Goal: Information Seeking & Learning: Learn about a topic

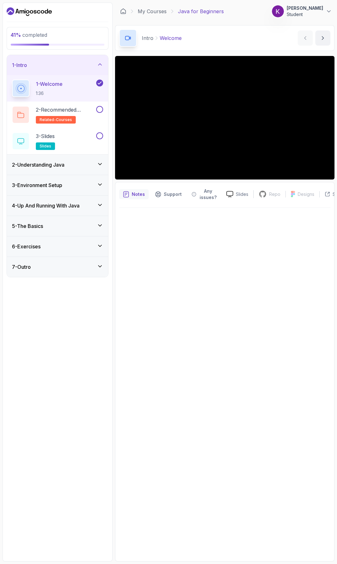
click at [30, 245] on h3 "6 - Exercises" at bounding box center [26, 247] width 29 height 8
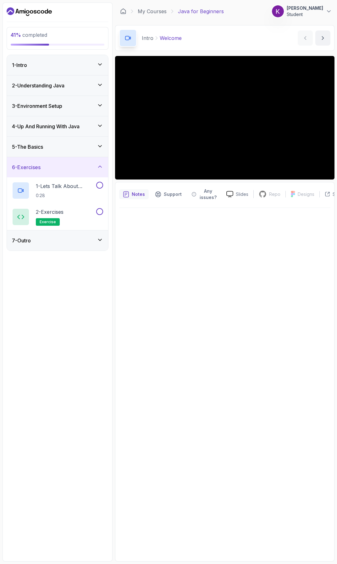
click at [39, 145] on h3 "5 - The Basics" at bounding box center [27, 147] width 31 height 8
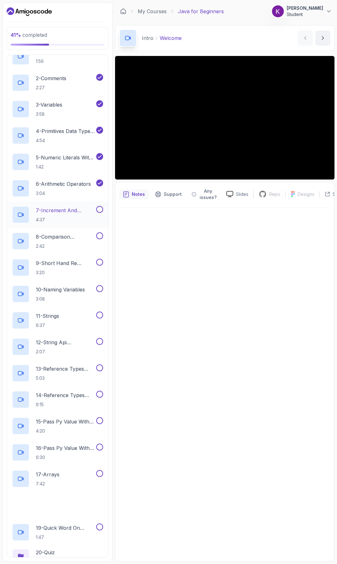
scroll to position [169, 0]
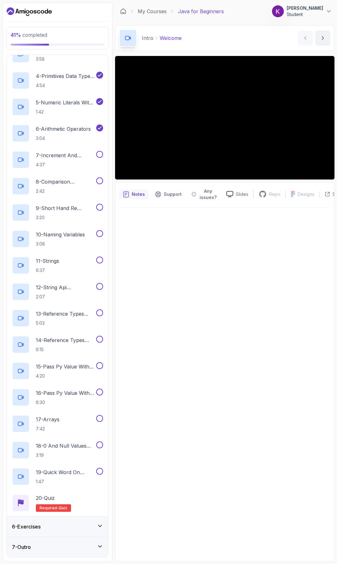
click at [24, 529] on h3 "6 - Exercises" at bounding box center [26, 527] width 29 height 8
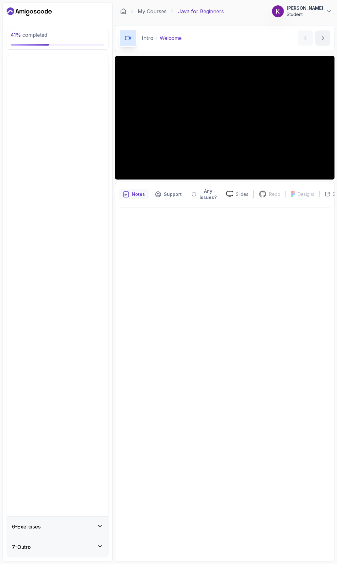
scroll to position [0, 0]
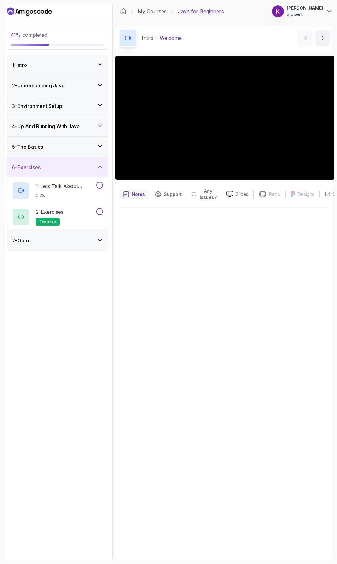
click at [58, 242] on div "7 - Outro" at bounding box center [57, 241] width 91 height 8
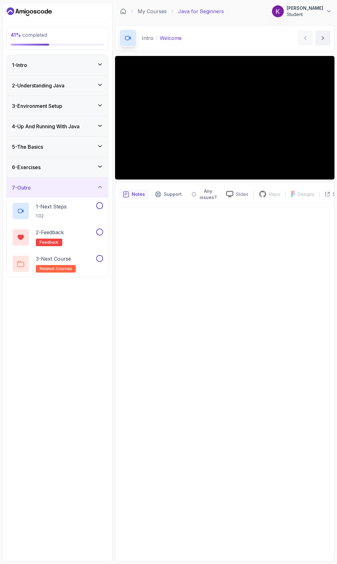
click at [59, 166] on div "6 - Exercises" at bounding box center [57, 167] width 91 height 8
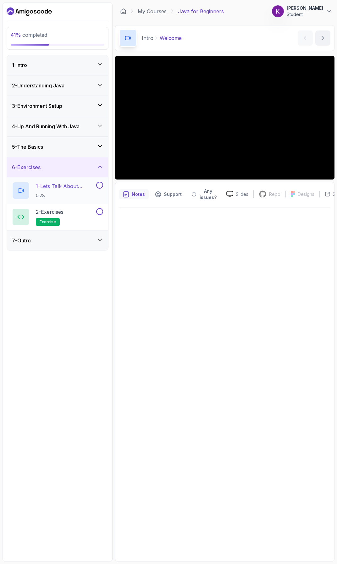
click at [53, 185] on p "1 - Lets Talk About Exercises" at bounding box center [65, 186] width 59 height 8
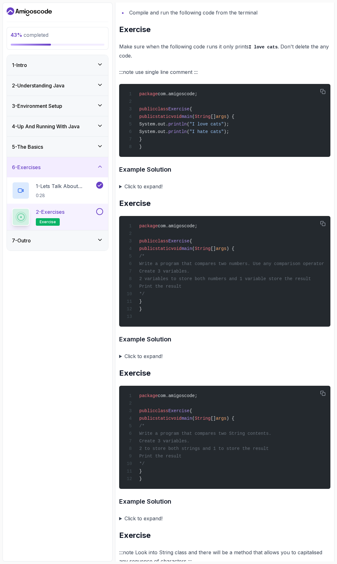
scroll to position [251, 0]
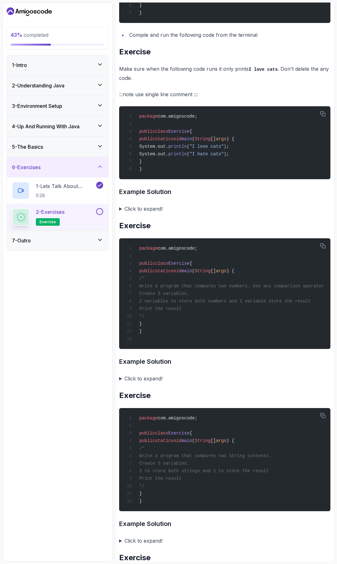
click at [120, 213] on summary "Click to expand!" at bounding box center [224, 208] width 211 height 9
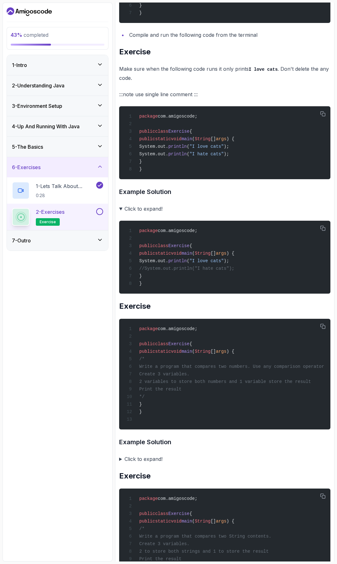
click at [122, 213] on summary "Click to expand!" at bounding box center [224, 208] width 211 height 9
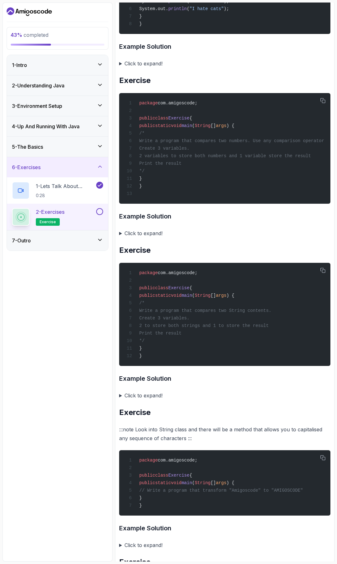
scroll to position [409, 0]
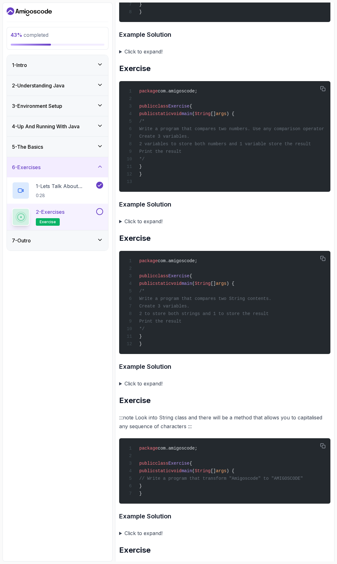
click at [125, 226] on summary "Click to expand!" at bounding box center [224, 221] width 211 height 9
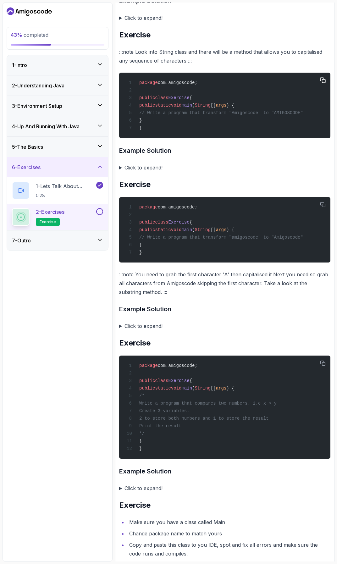
scroll to position [983, 0]
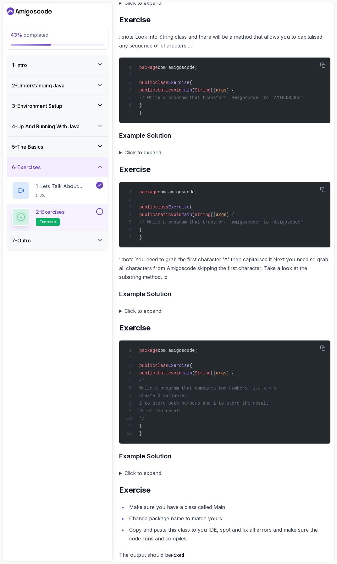
drag, startPoint x: 143, startPoint y: 186, endPoint x: 119, endPoint y: 183, distance: 23.7
click at [119, 157] on summary "Click to expand!" at bounding box center [224, 152] width 211 height 9
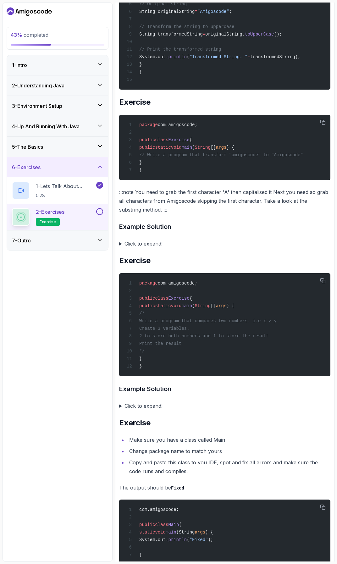
scroll to position [1203, 0]
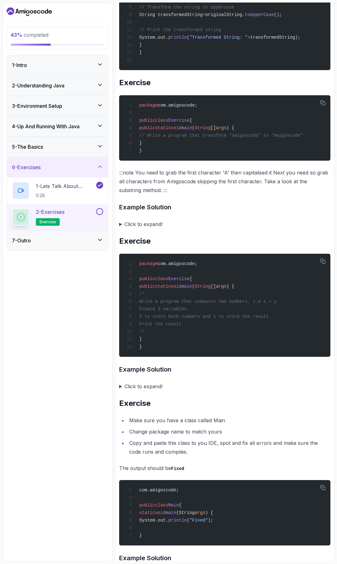
click at [137, 229] on summary "Click to expand!" at bounding box center [224, 224] width 211 height 9
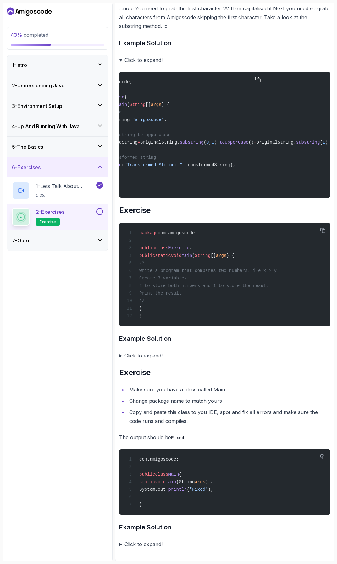
scroll to position [1421, 0]
click at [135, 351] on summary "Click to expand!" at bounding box center [224, 355] width 211 height 9
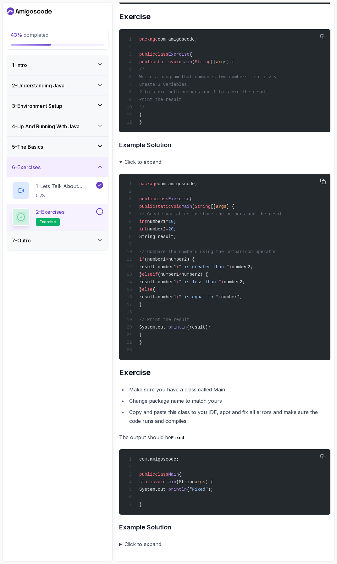
scroll to position [1622, 0]
drag, startPoint x: 165, startPoint y: 195, endPoint x: 185, endPoint y: 259, distance: 66.4
click at [185, 259] on code "package com.amigoscode; public class Exercise { public static void main ( Strin…" at bounding box center [206, 266] width 158 height 171
drag, startPoint x: 185, startPoint y: 259, endPoint x: 201, endPoint y: 287, distance: 32.9
click at [201, 287] on div "package com.amigoscode; public class Exercise { public static void main ( Strin…" at bounding box center [224, 267] width 201 height 179
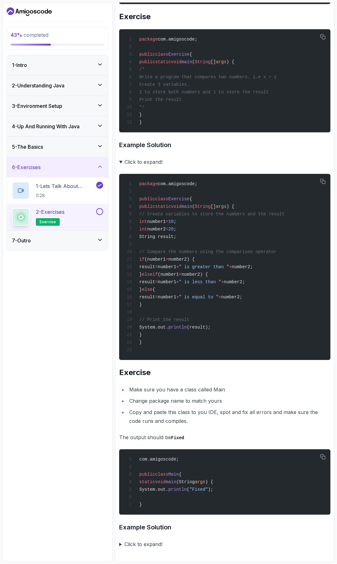
click at [130, 546] on summary "Click to expand!" at bounding box center [224, 544] width 211 height 9
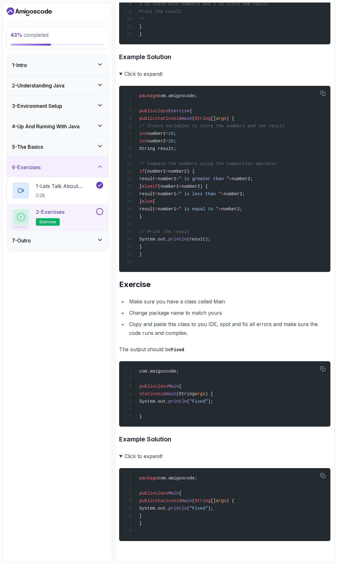
scroll to position [1681, 0]
click at [92, 240] on div "7 - Outro" at bounding box center [57, 241] width 91 height 8
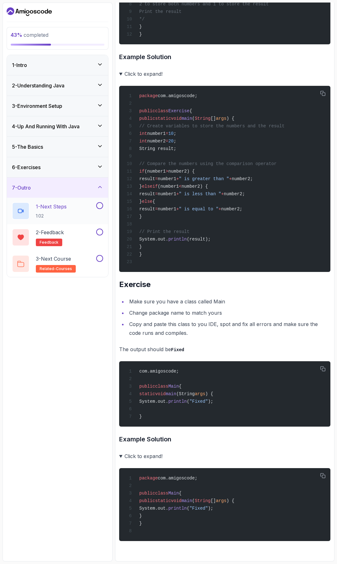
click at [58, 212] on h2 "1 - Next Steps 1:02" at bounding box center [51, 211] width 31 height 16
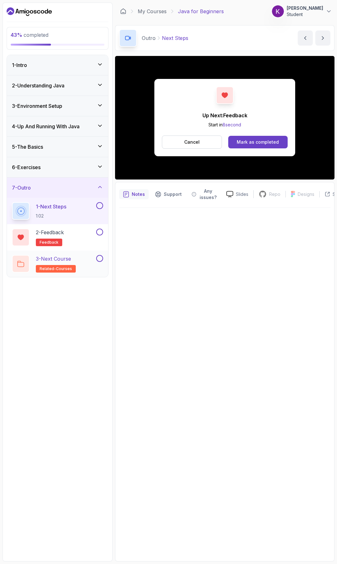
click at [66, 259] on p "3 - Next Course" at bounding box center [53, 259] width 35 height 8
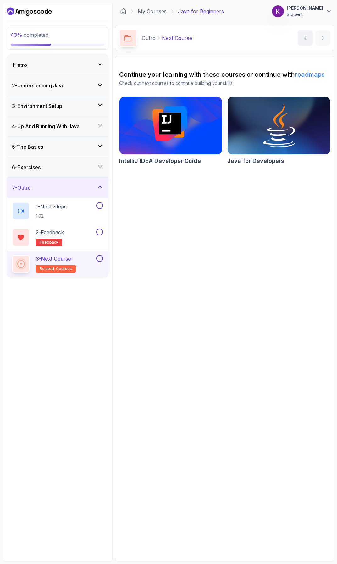
click at [265, 132] on img at bounding box center [278, 125] width 107 height 60
click at [156, 113] on img at bounding box center [170, 125] width 107 height 60
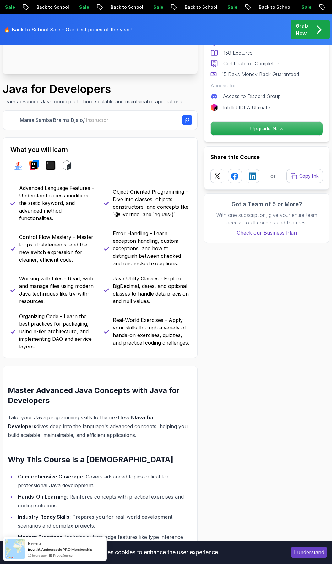
scroll to position [126, 0]
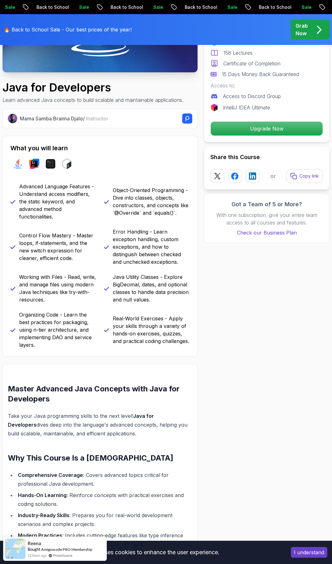
click at [47, 195] on p "Advanced Language Features - Understand access modifiers, the static keyword, a…" at bounding box center [57, 202] width 77 height 38
drag, startPoint x: 46, startPoint y: 232, endPoint x: 56, endPoint y: 252, distance: 22.2
click at [56, 252] on p "Control Flow Mastery - Master loops, if-statements, and the new switch expressi…" at bounding box center [57, 247] width 77 height 30
drag, startPoint x: 56, startPoint y: 252, endPoint x: 45, endPoint y: 279, distance: 29.8
click at [45, 279] on p "Working with Files - Read, write, and manage files using modern Java techniques…" at bounding box center [57, 288] width 77 height 30
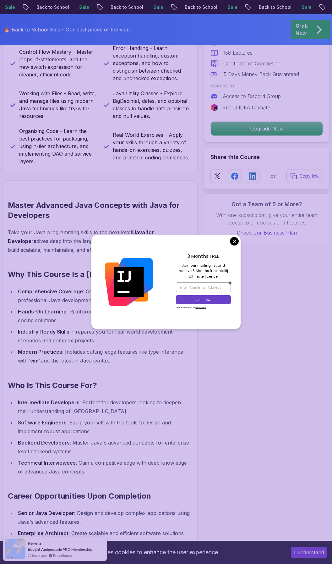
scroll to position [314, 0]
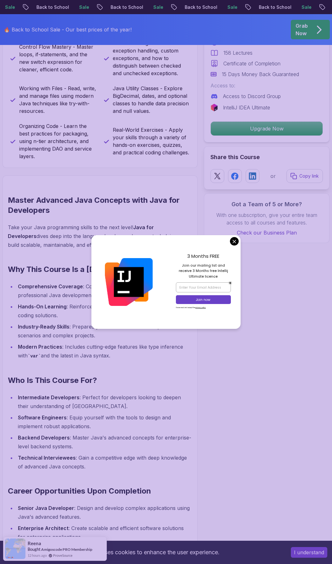
drag, startPoint x: 268, startPoint y: 284, endPoint x: 235, endPoint y: 270, distance: 36.1
click at [267, 283] on div "Java for Developers Learn advanced Java concepts to build scalable and maintain…" at bounding box center [166, 519] width 327 height 1490
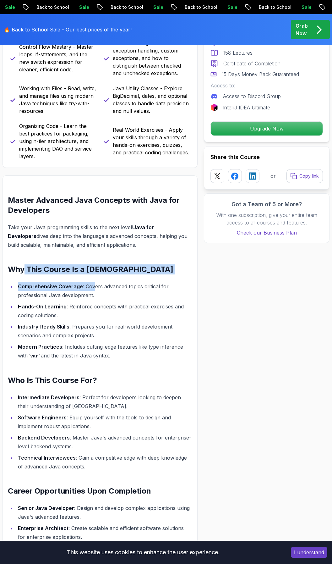
drag, startPoint x: 23, startPoint y: 268, endPoint x: 93, endPoint y: 282, distance: 71.4
click at [93, 282] on div "Master Advanced Java Concepts with Java for Developers Take your Java programmi…" at bounding box center [100, 413] width 185 height 437
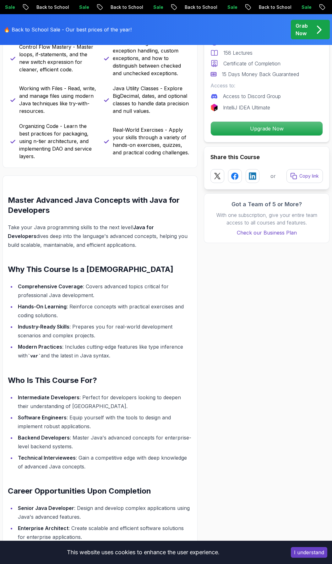
drag, startPoint x: 93, startPoint y: 282, endPoint x: 119, endPoint y: 299, distance: 30.7
click at [119, 299] on li "Comprehensive Coverage : Covers advanced topics critical for professional Java …" at bounding box center [104, 291] width 176 height 18
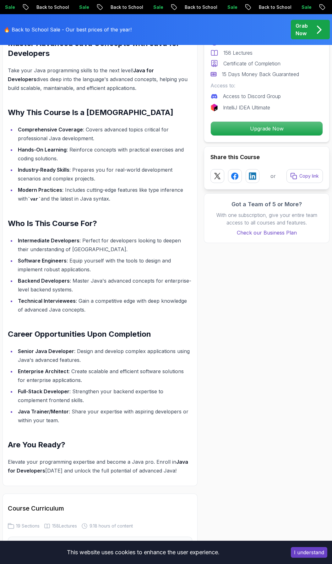
scroll to position [471, 0]
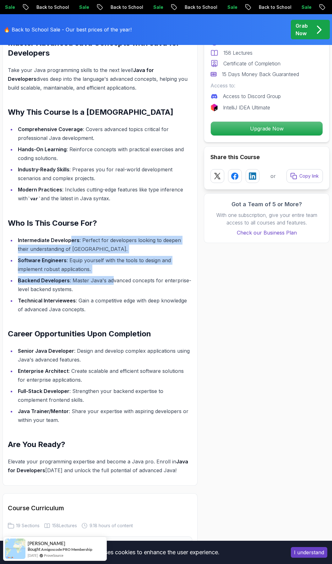
drag, startPoint x: 71, startPoint y: 241, endPoint x: 111, endPoint y: 275, distance: 52.6
click at [111, 275] on ul "Intermediate Developers : Perfect for developers looking to deepen their unders…" at bounding box center [100, 275] width 185 height 78
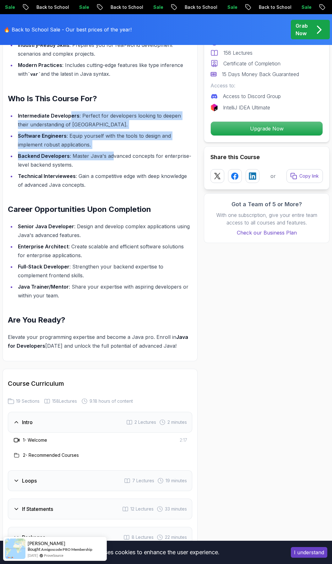
scroll to position [597, 0]
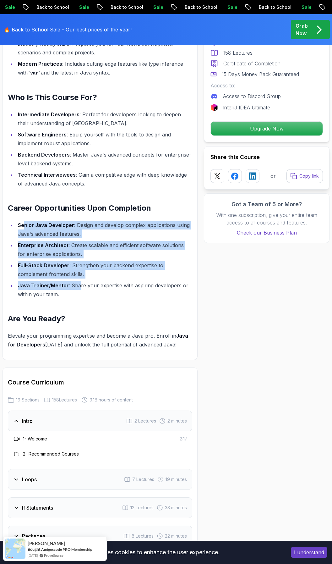
drag, startPoint x: 40, startPoint y: 227, endPoint x: 78, endPoint y: 284, distance: 68.7
click at [78, 284] on ul "Senior Java Developer : Design and develop complex applications using Java's ad…" at bounding box center [100, 260] width 185 height 78
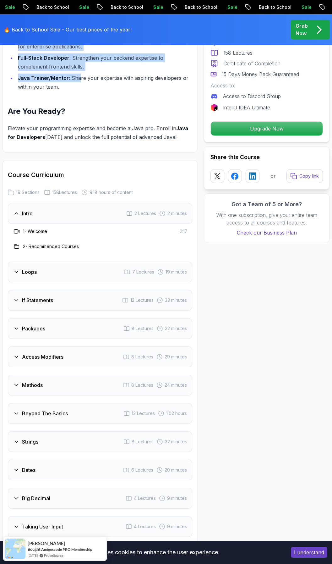
scroll to position [817, 0]
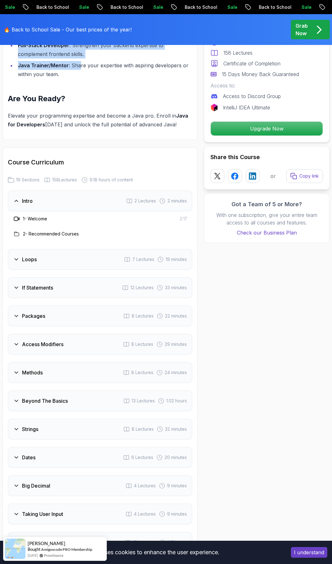
click at [20, 263] on div "Loops" at bounding box center [25, 260] width 24 height 8
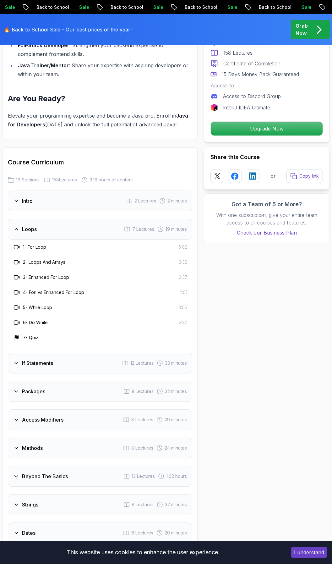
click at [37, 247] on h3 "1 - For Loop" at bounding box center [34, 247] width 23 height 6
click at [39, 261] on h3 "2 - Loops And Arrays" at bounding box center [44, 262] width 42 height 6
drag, startPoint x: 36, startPoint y: 278, endPoint x: 32, endPoint y: 297, distance: 19.5
click at [36, 281] on div "3 - Enhanced For Loop 2:37" at bounding box center [100, 277] width 185 height 15
click at [32, 311] on div "5 - While Loop" at bounding box center [32, 308] width 39 height 8
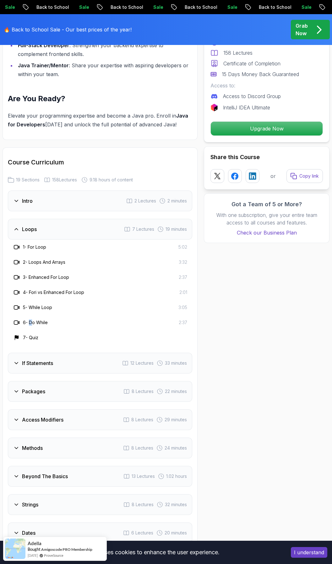
drag, startPoint x: 32, startPoint y: 327, endPoint x: 40, endPoint y: 325, distance: 8.0
click at [40, 325] on div "6 - Do While 2:37" at bounding box center [100, 322] width 185 height 15
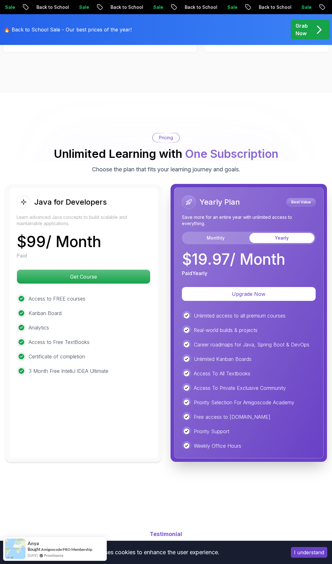
scroll to position [1634, 0]
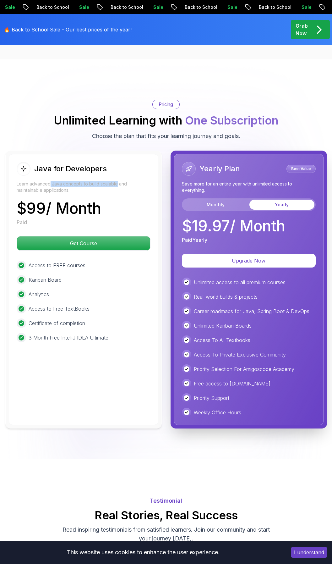
drag, startPoint x: 63, startPoint y: 185, endPoint x: 116, endPoint y: 184, distance: 53.1
click at [116, 184] on p "Learn advanced Java concepts to build scalable and maintainable applications." at bounding box center [84, 187] width 134 height 13
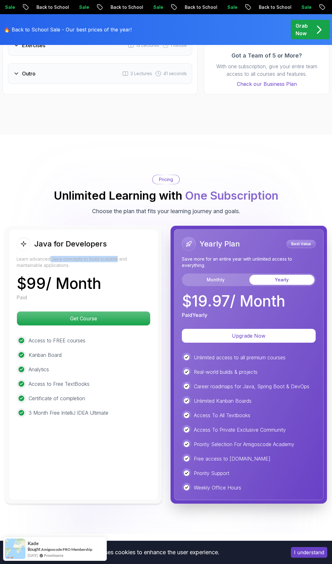
scroll to position [1509, 0]
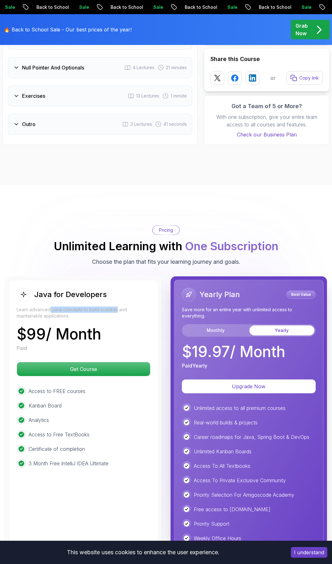
click at [312, 31] on div "Grab Now" at bounding box center [311, 29] width 30 height 15
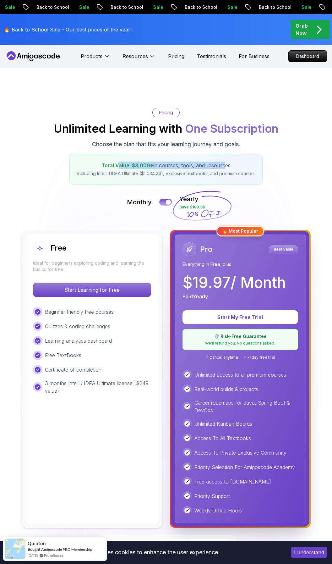
drag, startPoint x: 120, startPoint y: 165, endPoint x: 223, endPoint y: 164, distance: 102.5
click at [223, 164] on p "Total Value: $3,000+ in courses, tools, and resources" at bounding box center [166, 166] width 178 height 8
click at [132, 173] on p "Including IntelliJ IDEA Ultimate ($1,034.24), exclusive textbooks, and premium …" at bounding box center [166, 173] width 178 height 6
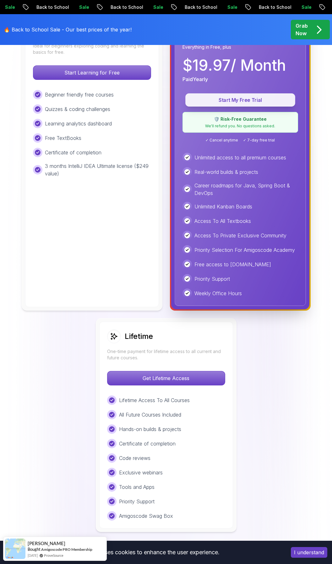
scroll to position [220, 0]
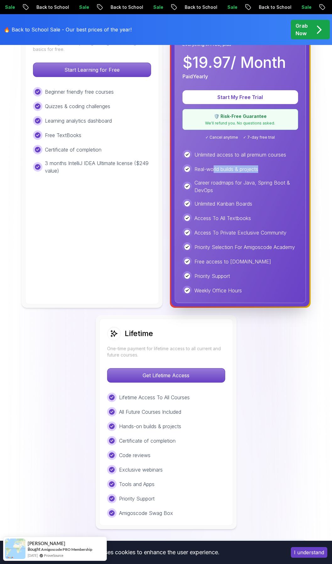
drag, startPoint x: 212, startPoint y: 165, endPoint x: 259, endPoint y: 168, distance: 46.9
click at [258, 168] on p "Real-world builds & projects" at bounding box center [227, 169] width 64 height 8
drag, startPoint x: 259, startPoint y: 168, endPoint x: 228, endPoint y: 187, distance: 37.4
click at [228, 187] on p "Career roadmaps for Java, Spring Boot & DevOps" at bounding box center [247, 186] width 104 height 15
drag, startPoint x: 228, startPoint y: 187, endPoint x: 238, endPoint y: 204, distance: 19.2
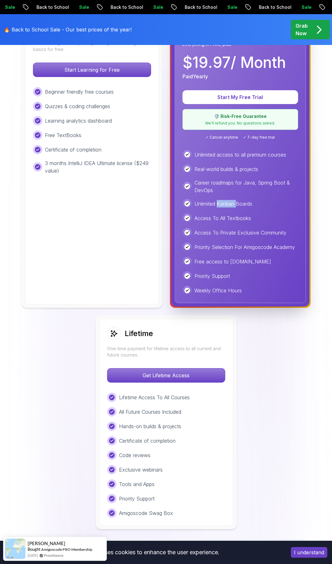
click at [238, 204] on p "Unlimited Kanban Boards" at bounding box center [224, 204] width 58 height 8
drag, startPoint x: 238, startPoint y: 204, endPoint x: 226, endPoint y: 218, distance: 18.1
click at [226, 218] on p "Access To All Textbooks" at bounding box center [223, 218] width 57 height 8
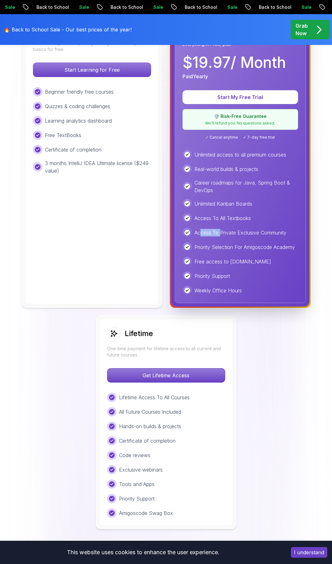
drag, startPoint x: 226, startPoint y: 218, endPoint x: 220, endPoint y: 234, distance: 17.7
click at [220, 234] on p "Access To Private Exclusive Community" at bounding box center [241, 233] width 92 height 8
drag, startPoint x: 220, startPoint y: 234, endPoint x: 217, endPoint y: 245, distance: 10.6
click at [217, 245] on p "Priority Selection For Amigoscode Academy" at bounding box center [245, 247] width 101 height 8
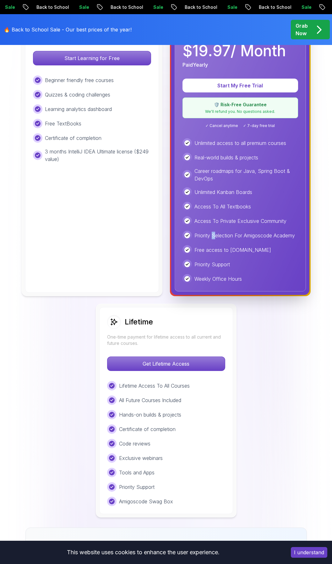
scroll to position [251, 0]
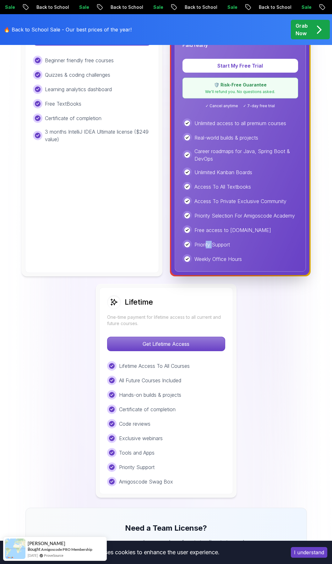
click at [212, 243] on p "Priority Support" at bounding box center [213, 245] width 36 height 8
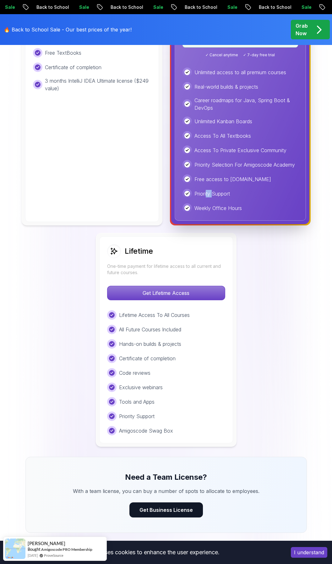
scroll to position [314, 0]
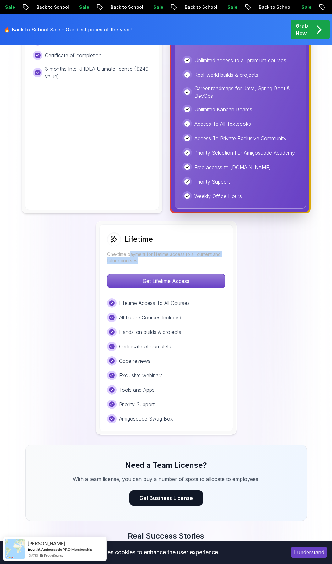
drag, startPoint x: 132, startPoint y: 253, endPoint x: 139, endPoint y: 259, distance: 8.7
click at [139, 259] on p "One-time payment for lifetime access to all current and future courses." at bounding box center [166, 257] width 118 height 13
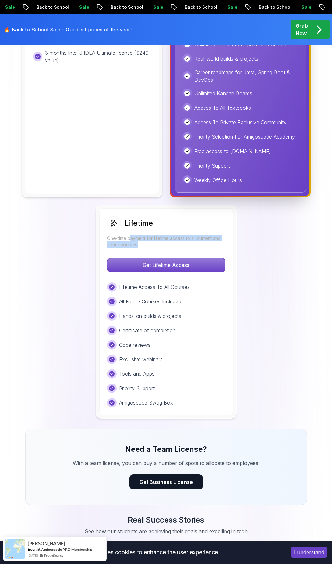
scroll to position [377, 0]
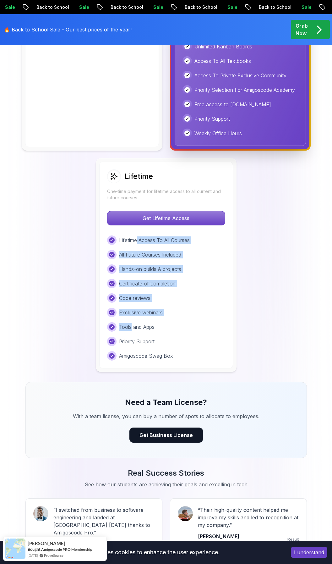
drag, startPoint x: 155, startPoint y: 245, endPoint x: 129, endPoint y: 319, distance: 78.6
click at [129, 319] on div "Lifetime Access To All Courses All Future Courses Included Hands-on builds & pr…" at bounding box center [166, 297] width 118 height 125
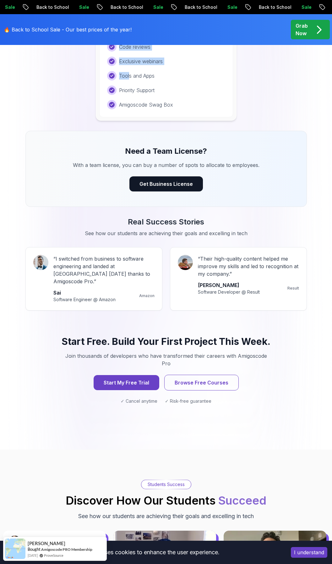
scroll to position [629, 0]
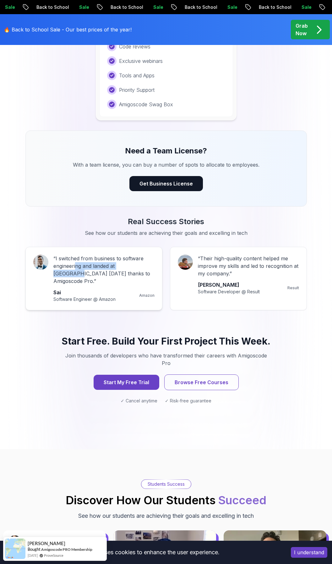
drag, startPoint x: 76, startPoint y: 267, endPoint x: 139, endPoint y: 267, distance: 62.9
click at [139, 267] on p "“ I switched from business to software engineering and landed at [GEOGRAPHIC_DA…" at bounding box center [103, 270] width 101 height 30
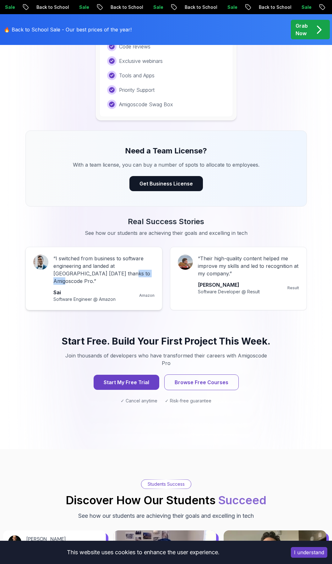
drag, startPoint x: 139, startPoint y: 267, endPoint x: 125, endPoint y: 274, distance: 15.2
click at [125, 274] on p "“ I switched from business to software engineering and landed at [GEOGRAPHIC_DA…" at bounding box center [103, 270] width 101 height 30
drag, startPoint x: 222, startPoint y: 255, endPoint x: 236, endPoint y: 257, distance: 14.6
click at [236, 257] on p "“ Their high-quality content helped me improve my skills and led to recognition…" at bounding box center [248, 266] width 101 height 23
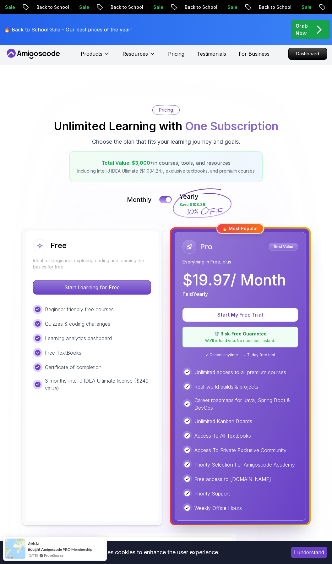
scroll to position [0, 0]
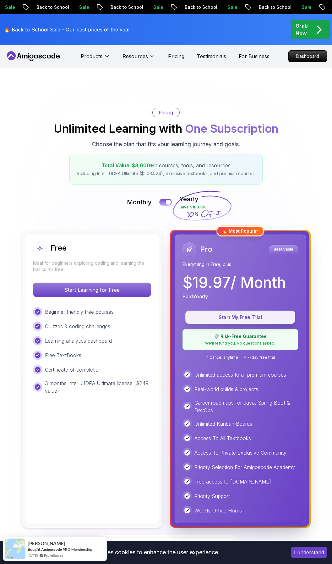
click at [228, 317] on p "Start My Free Trial" at bounding box center [241, 317] width 96 height 7
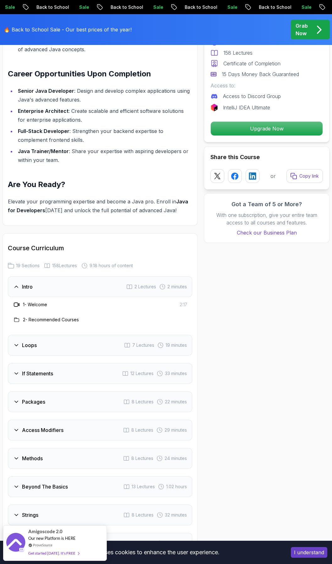
scroll to position [723, 0]
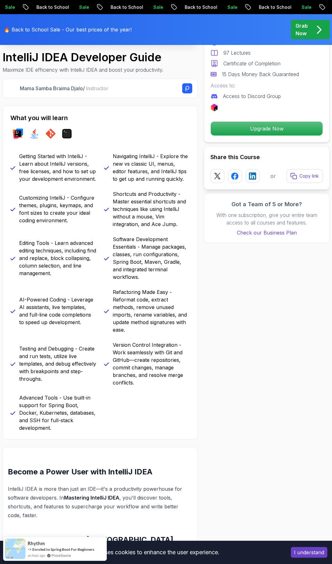
scroll to position [157, 0]
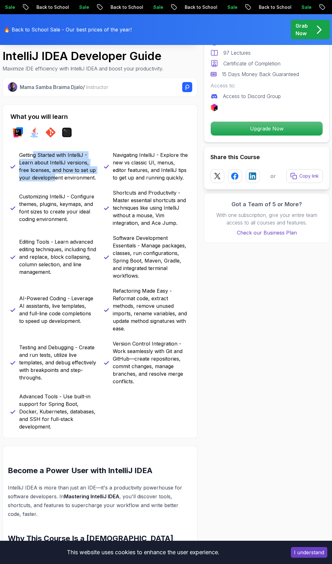
drag, startPoint x: 41, startPoint y: 157, endPoint x: 55, endPoint y: 176, distance: 24.2
click at [55, 176] on p "Getting Started with IntelliJ - Learn about IntelliJ versions, free licenses, a…" at bounding box center [57, 166] width 77 height 30
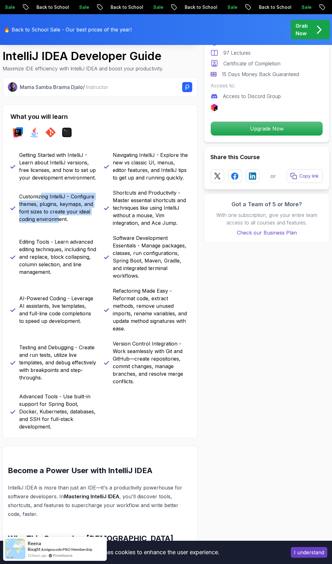
drag, startPoint x: 55, startPoint y: 176, endPoint x: 60, endPoint y: 219, distance: 43.0
click at [60, 219] on p "Customizing IntelliJ - Configure themes, plugins, keymaps, and font sizes to cr…" at bounding box center [57, 208] width 77 height 30
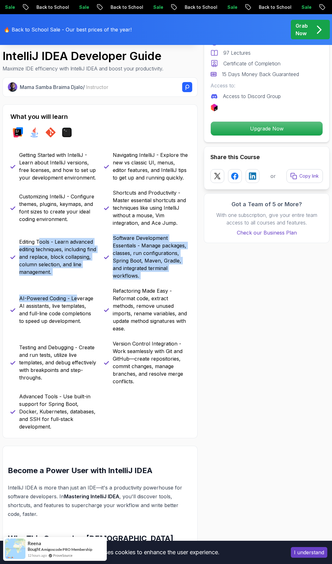
drag, startPoint x: 60, startPoint y: 219, endPoint x: 78, endPoint y: 275, distance: 59.3
click at [78, 275] on div "Getting Started with IntelliJ - Learn about IntelliJ versions, free licenses, a…" at bounding box center [99, 290] width 179 height 279
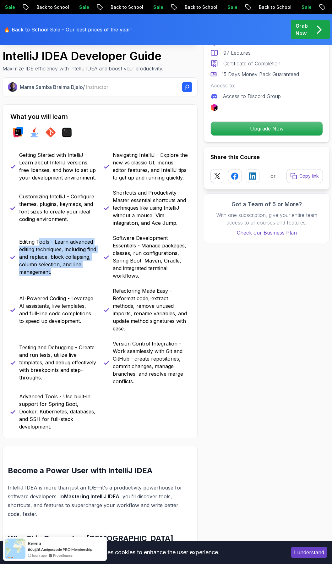
drag, startPoint x: 78, startPoint y: 275, endPoint x: 86, endPoint y: 274, distance: 8.6
click at [86, 274] on div "Getting Started with IntelliJ - Learn about IntelliJ versions, free licenses, a…" at bounding box center [99, 290] width 179 height 279
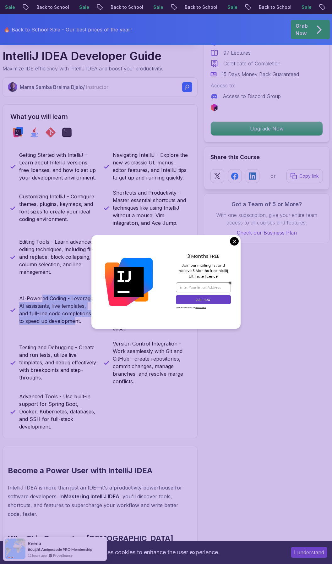
drag, startPoint x: 43, startPoint y: 293, endPoint x: 74, endPoint y: 320, distance: 41.4
click at [74, 320] on div "AI-Powered Coding - Leverage AI assistants, live templates, and full-line code …" at bounding box center [53, 309] width 86 height 45
drag, startPoint x: 74, startPoint y: 320, endPoint x: 134, endPoint y: 367, distance: 76.1
click at [134, 367] on p "Version Control Integration - Work seamlessly with Git and GitHub—create reposi…" at bounding box center [151, 362] width 77 height 45
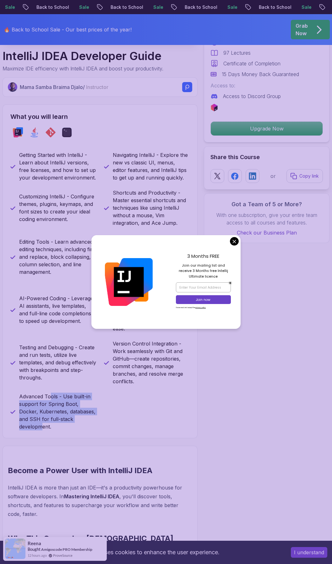
drag, startPoint x: 49, startPoint y: 388, endPoint x: 85, endPoint y: 411, distance: 42.3
click at [85, 411] on p "Advanced Tools - Use built-in support for Spring Boot, Docker, Kubernetes, data…" at bounding box center [57, 412] width 77 height 38
drag, startPoint x: 85, startPoint y: 411, endPoint x: 133, endPoint y: 394, distance: 50.8
click at [119, 406] on div "Getting Started with IntelliJ - Learn about IntelliJ versions, free licenses, a…" at bounding box center [99, 290] width 179 height 279
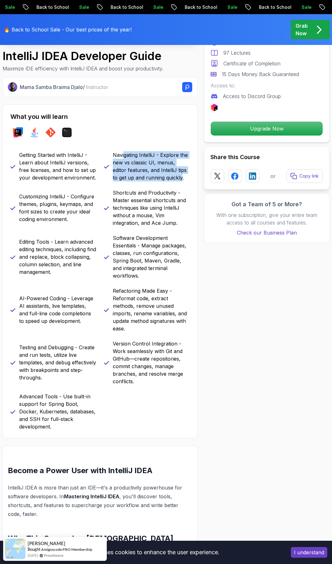
drag, startPoint x: 124, startPoint y: 154, endPoint x: 165, endPoint y: 179, distance: 48.2
click at [165, 179] on p "Navigating IntelliJ - Explore the new vs classic UI, menus, editor features, an…" at bounding box center [151, 166] width 77 height 30
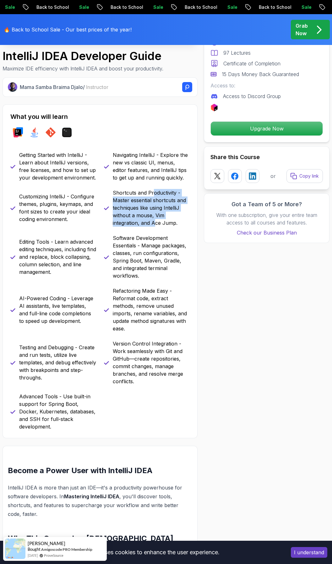
drag, startPoint x: 165, startPoint y: 179, endPoint x: 155, endPoint y: 223, distance: 45.4
click at [155, 223] on p "Shortcuts and Productivity - Master essential shortcuts and techniques like usi…" at bounding box center [151, 208] width 77 height 38
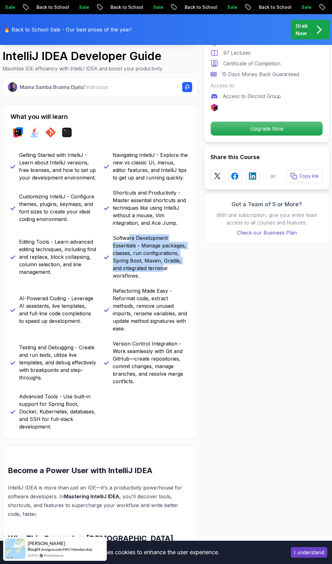
drag, startPoint x: 155, startPoint y: 223, endPoint x: 154, endPoint y: 267, distance: 43.7
click at [154, 267] on p "Software Development Essentials - Manage packages, classes, run configurations,…" at bounding box center [151, 256] width 77 height 45
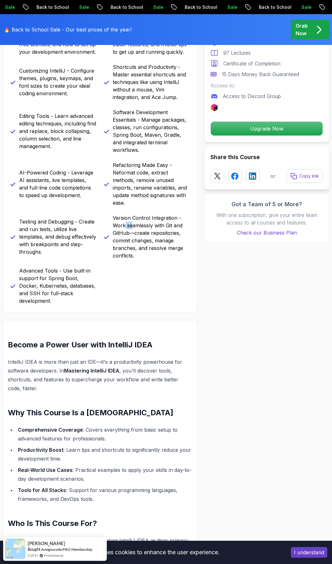
click at [131, 219] on p "Version Control Integration - Work seamlessly with Git and GitHub—create reposi…" at bounding box center [151, 236] width 77 height 45
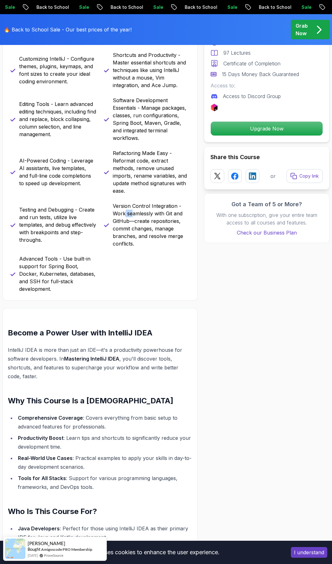
scroll to position [377, 0]
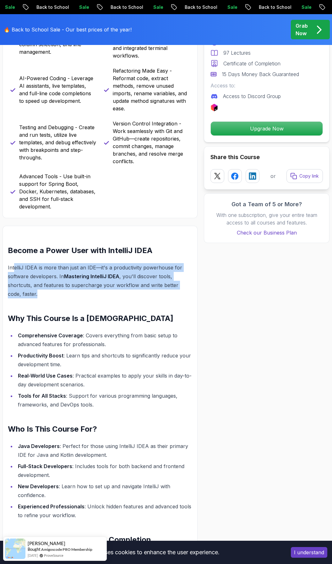
drag, startPoint x: 44, startPoint y: 253, endPoint x: 162, endPoint y: 282, distance: 120.9
click at [162, 282] on p "IntelliJ IDEA is more than just an IDE—it's a productivity powerhouse for softw…" at bounding box center [100, 280] width 185 height 35
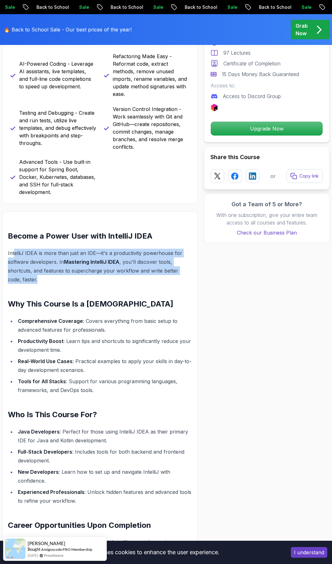
scroll to position [471, 0]
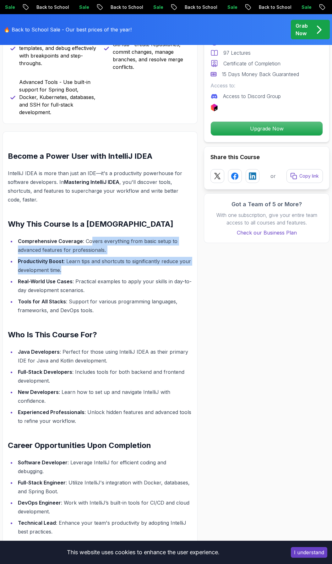
drag, startPoint x: 101, startPoint y: 228, endPoint x: 129, endPoint y: 260, distance: 42.1
click at [129, 260] on ul "Comprehensive Coverage : Covers everything from basic setup to advanced feature…" at bounding box center [100, 276] width 185 height 78
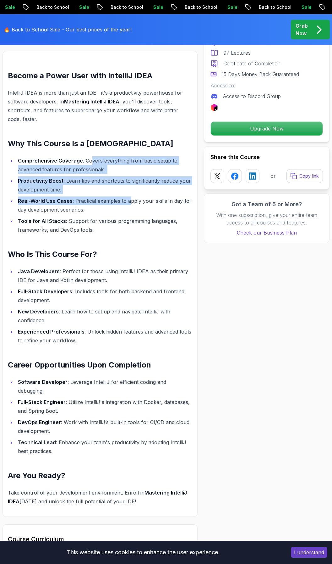
scroll to position [566, 0]
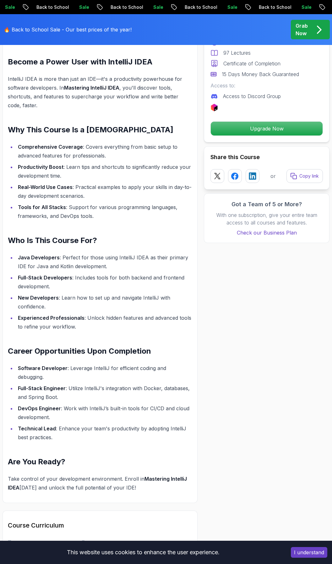
drag, startPoint x: 125, startPoint y: 199, endPoint x: 117, endPoint y: 180, distance: 20.0
click at [125, 203] on li "Tools for All Stacks : Support for various programming languages, frameworks, a…" at bounding box center [104, 212] width 176 height 18
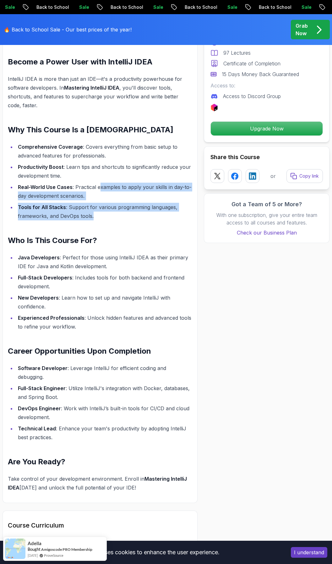
drag, startPoint x: 100, startPoint y: 171, endPoint x: 124, endPoint y: 200, distance: 37.9
click at [124, 200] on ul "Comprehensive Coverage : Covers everything from basic setup to advanced feature…" at bounding box center [100, 181] width 185 height 78
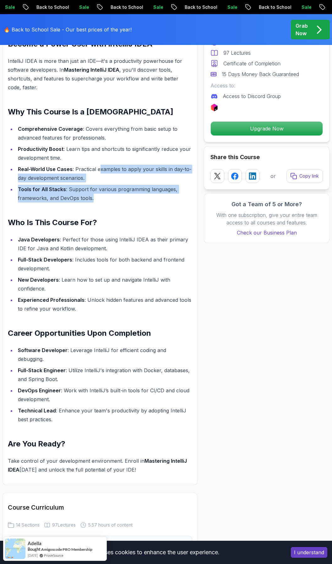
scroll to position [629, 0]
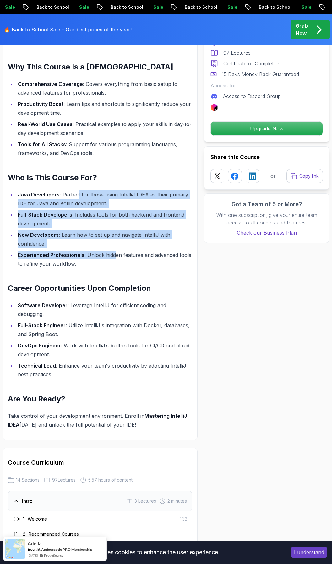
drag, startPoint x: 79, startPoint y: 178, endPoint x: 113, endPoint y: 240, distance: 70.7
click at [113, 240] on ul "Java Developers : Perfect for those using IntelliJ IDEA as their primary IDE fo…" at bounding box center [100, 229] width 185 height 78
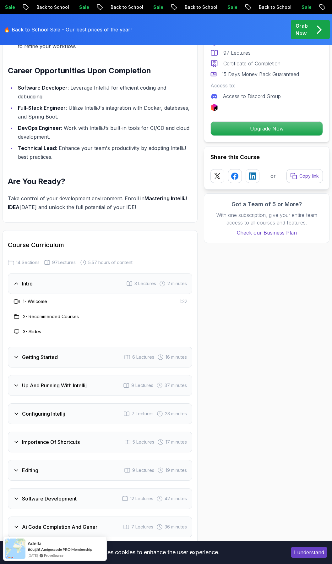
scroll to position [849, 0]
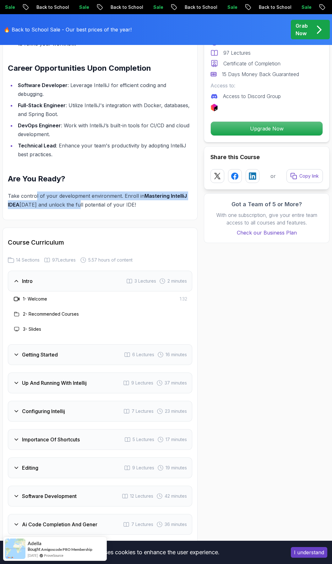
drag, startPoint x: 69, startPoint y: 185, endPoint x: 78, endPoint y: 187, distance: 8.6
click at [78, 191] on p "Take control of your development environment. Enroll in Mastering IntelliJ IDEA…" at bounding box center [100, 200] width 185 height 18
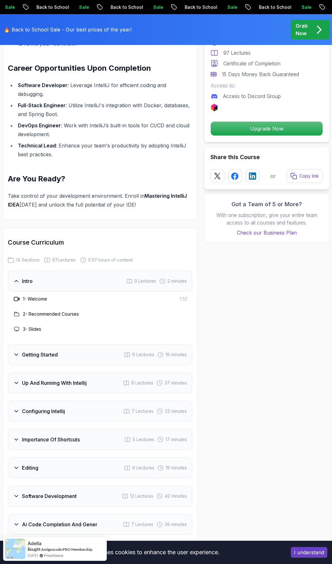
drag, startPoint x: 78, startPoint y: 187, endPoint x: 93, endPoint y: 189, distance: 15.2
click at [93, 191] on p "Take control of your development environment. Enroll in Mastering IntelliJ IDEA…" at bounding box center [100, 200] width 185 height 18
drag, startPoint x: 145, startPoint y: 182, endPoint x: 160, endPoint y: 190, distance: 17.0
click at [160, 191] on p "Take control of your development environment. Enroll in Mastering IntelliJ IDEA…" at bounding box center [100, 200] width 185 height 18
drag, startPoint x: 160, startPoint y: 190, endPoint x: 124, endPoint y: 193, distance: 36.7
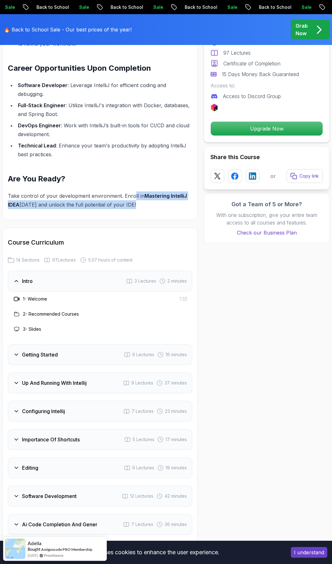
click at [159, 193] on p "Take control of your development environment. Enroll in Mastering IntelliJ IDEA…" at bounding box center [100, 200] width 185 height 18
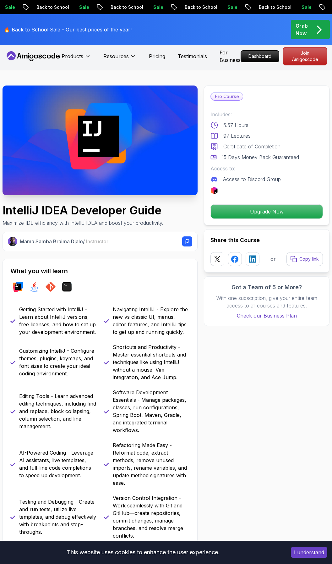
scroll to position [0, 0]
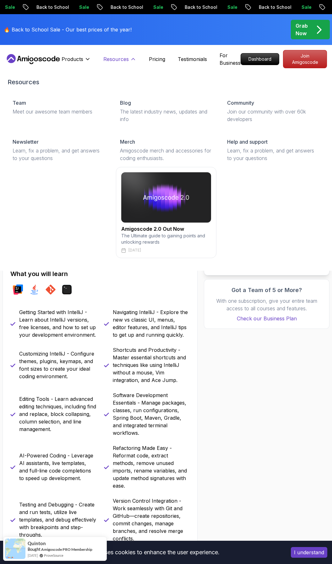
click at [116, 59] on p "Resources" at bounding box center [115, 59] width 25 height 8
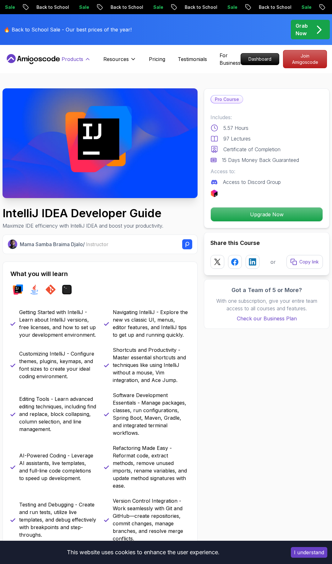
click at [82, 59] on p "Products" at bounding box center [73, 59] width 22 height 8
